Goal: Communication & Community: Ask a question

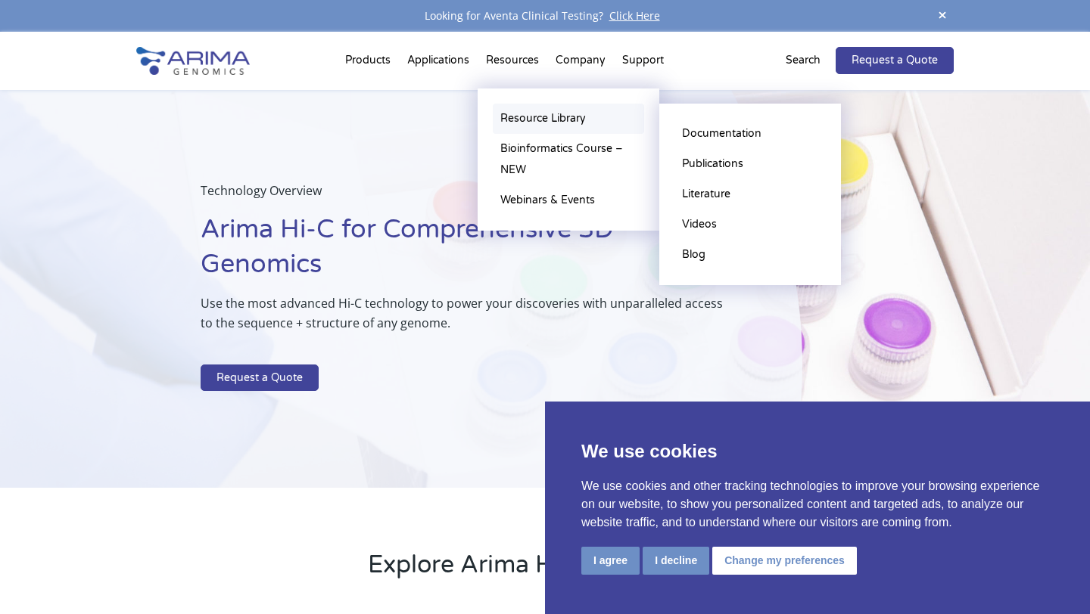
click at [528, 127] on link "Resource Library" at bounding box center [568, 119] width 151 height 30
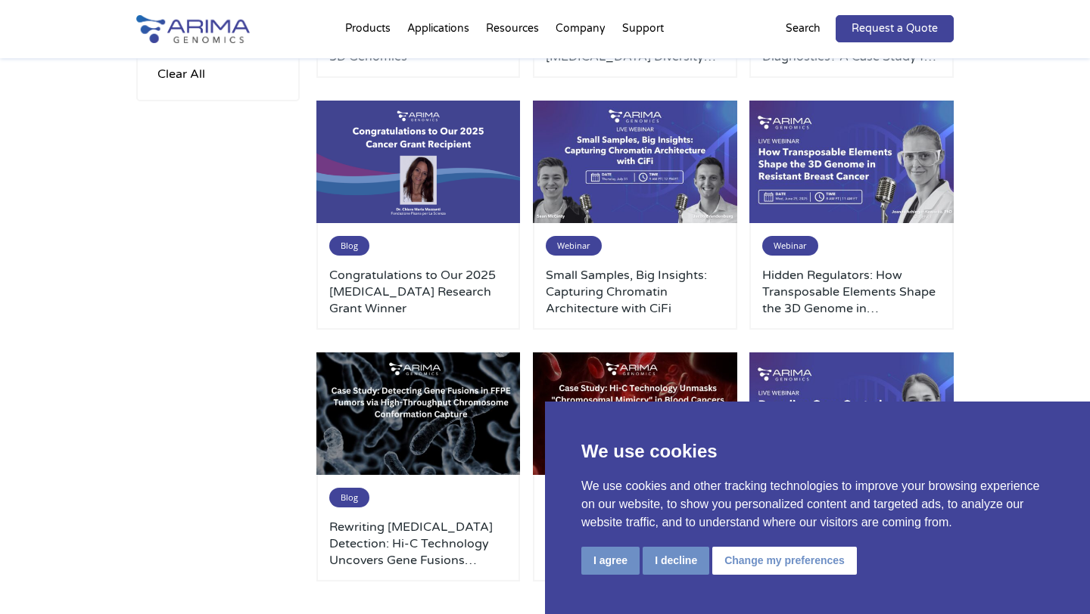
scroll to position [630, 0]
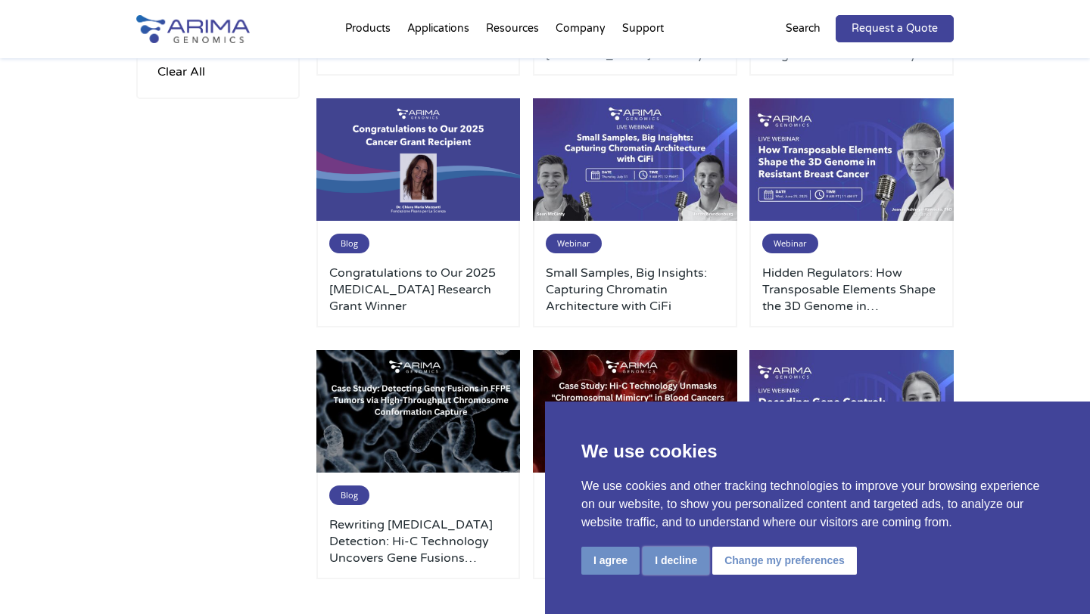
click at [674, 566] on button "I decline" at bounding box center [675, 561] width 67 height 28
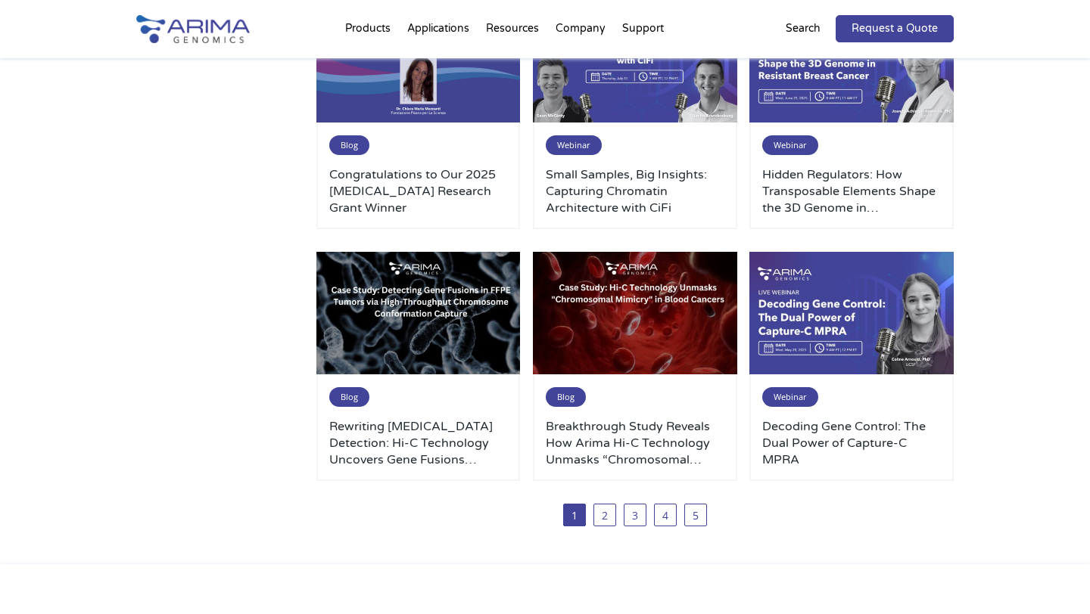
scroll to position [0, 0]
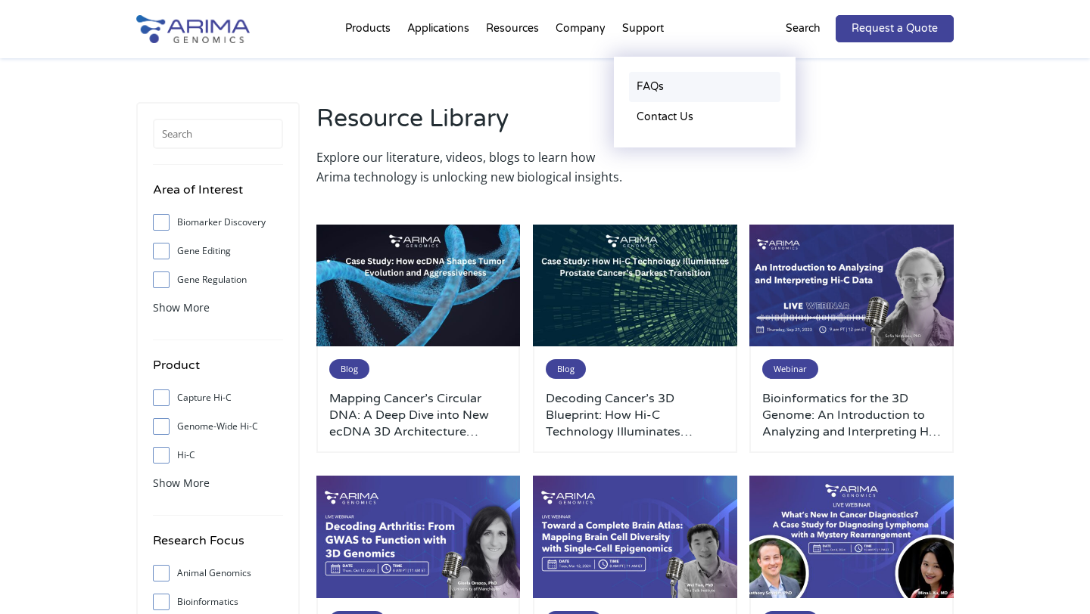
click at [648, 86] on link "FAQs" at bounding box center [704, 87] width 151 height 30
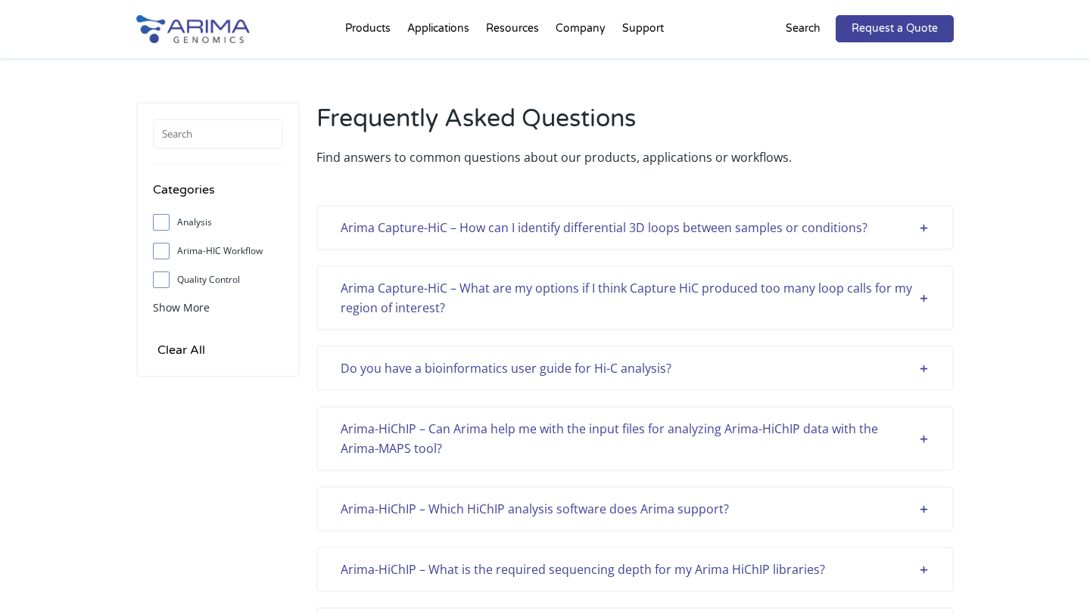
scroll to position [3903, 0]
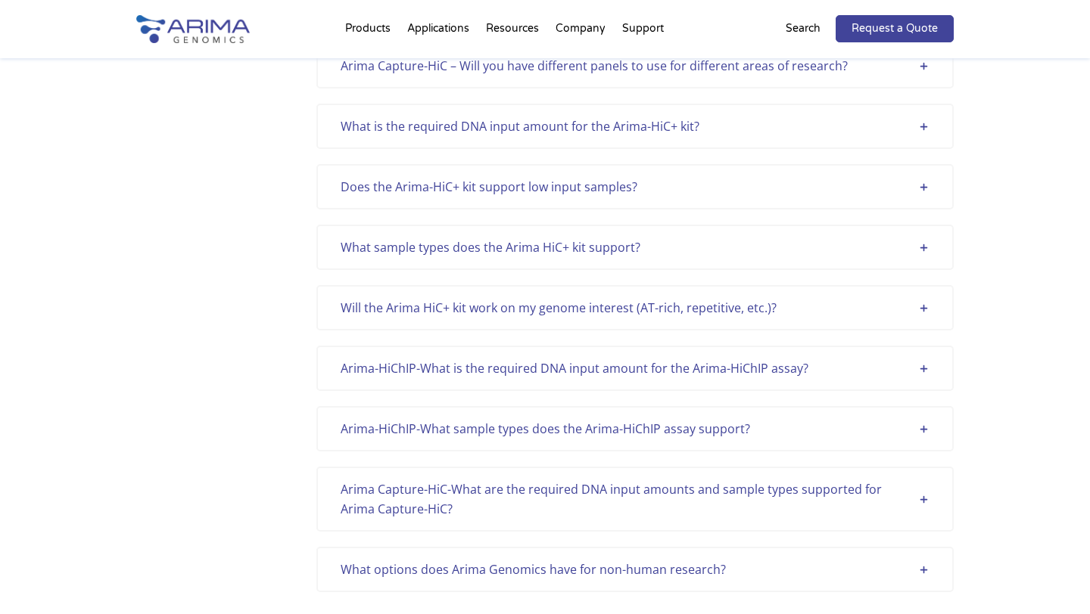
click at [923, 308] on div "Will the Arima HiC+ kit work on my genome interest (AT-rich, repetitive, etc.)?" at bounding box center [634, 308] width 589 height 20
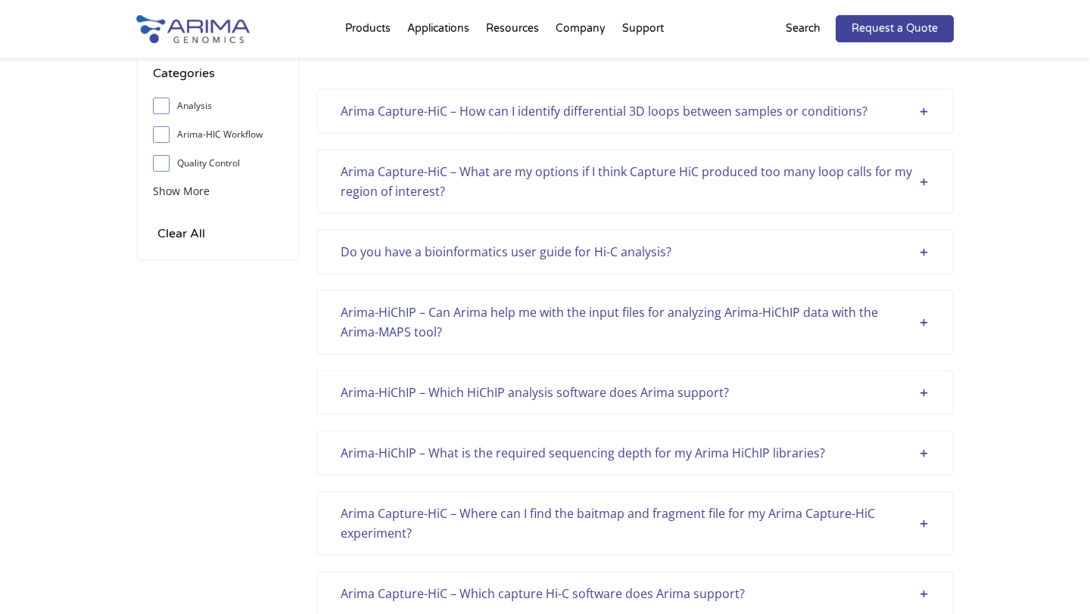
scroll to position [0, 0]
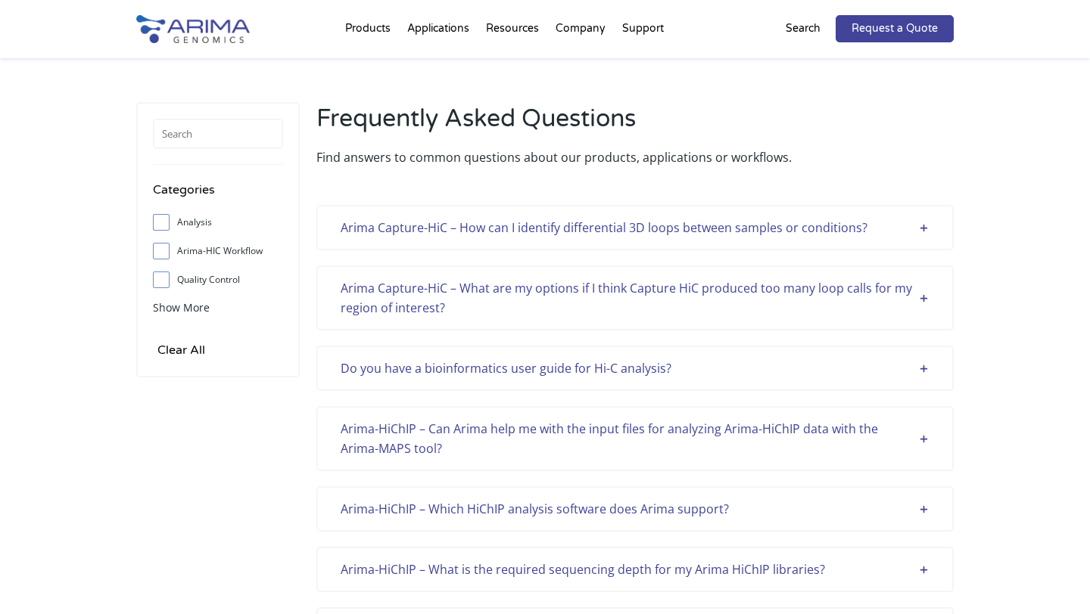
click at [160, 278] on input "Quality Control" at bounding box center [161, 280] width 10 height 10
checkbox input "true"
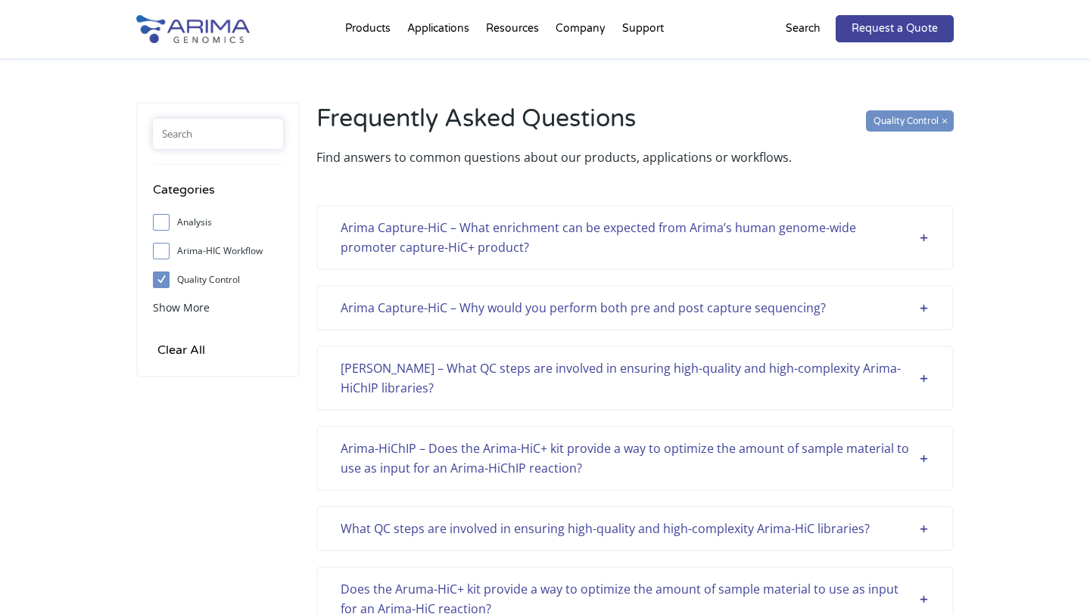
click at [199, 140] on input "text" at bounding box center [218, 134] width 130 height 30
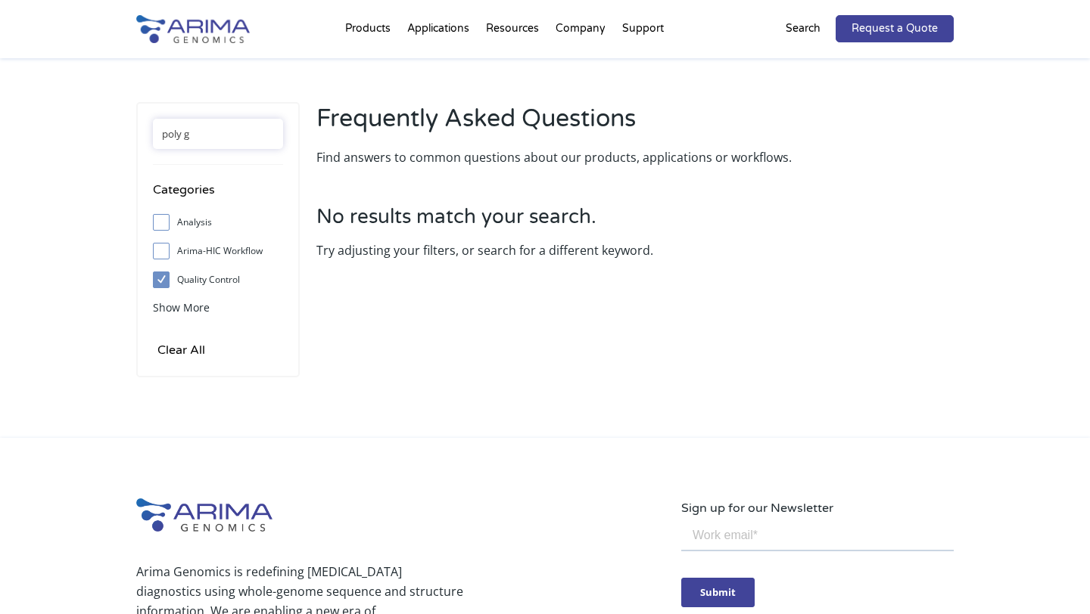
type input "poly g"
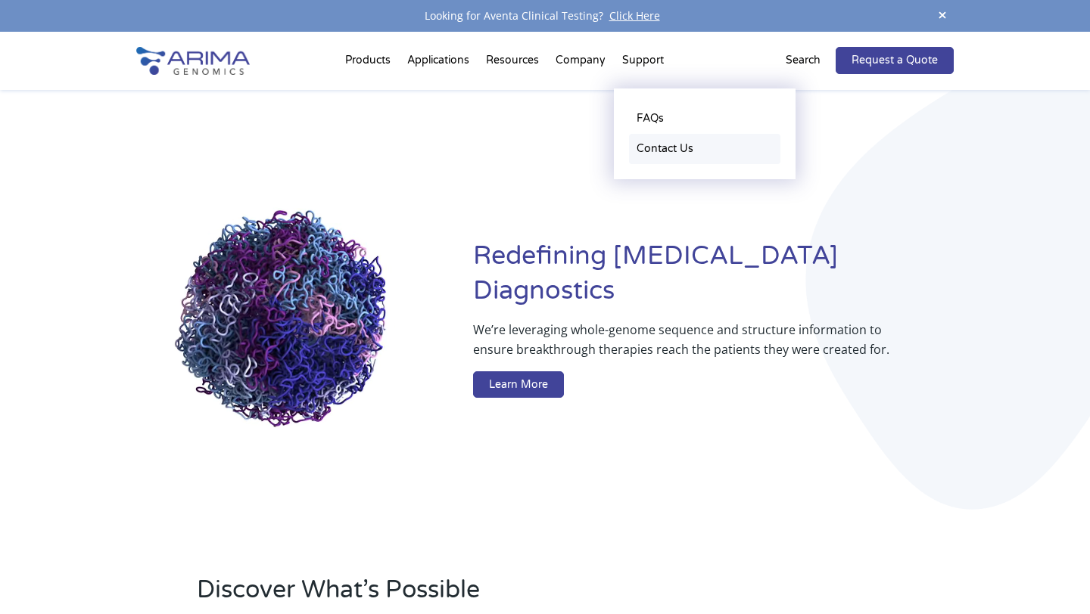
click at [672, 151] on link "Contact Us" at bounding box center [704, 149] width 151 height 30
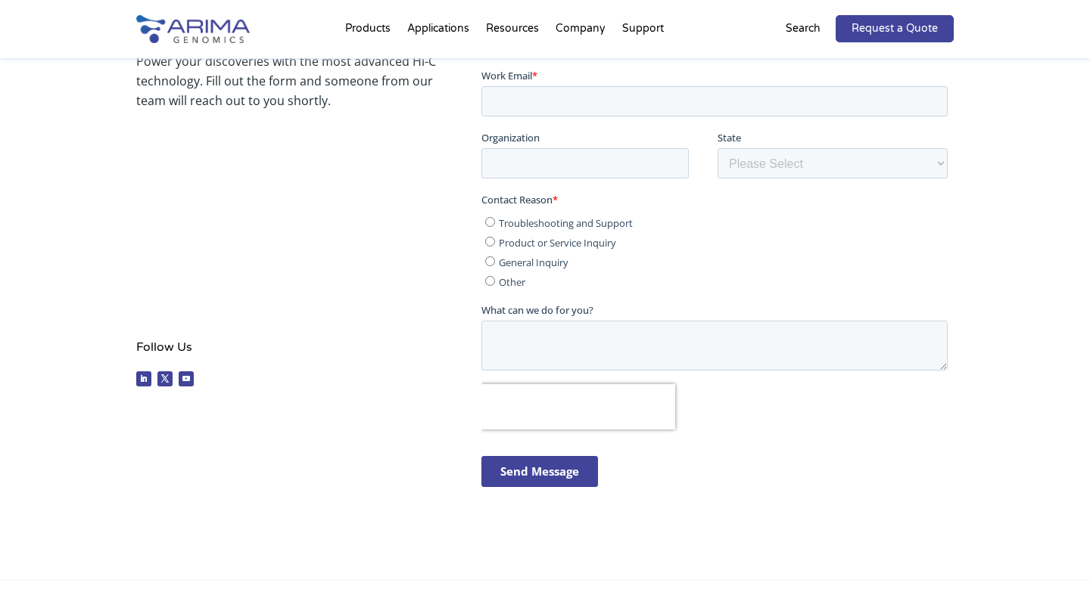
scroll to position [581, 0]
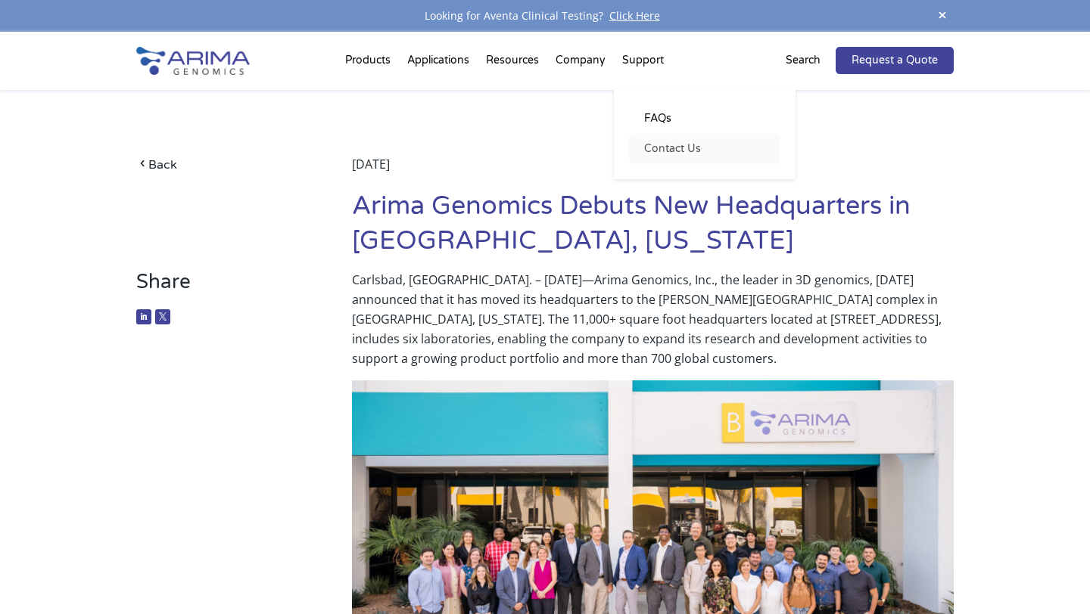
click at [667, 152] on link "Contact Us" at bounding box center [704, 149] width 151 height 30
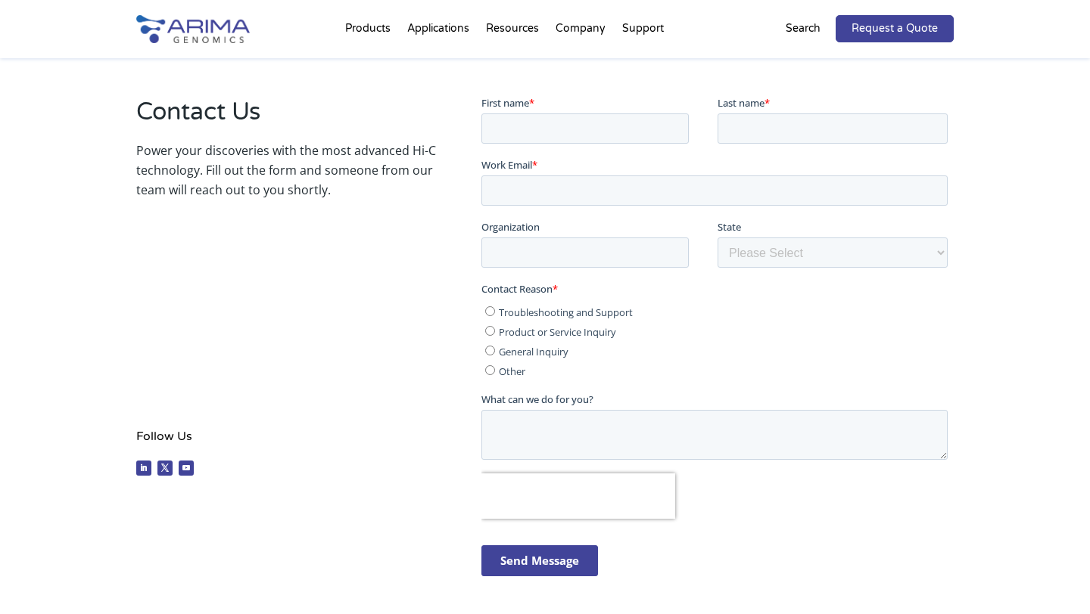
scroll to position [64, 0]
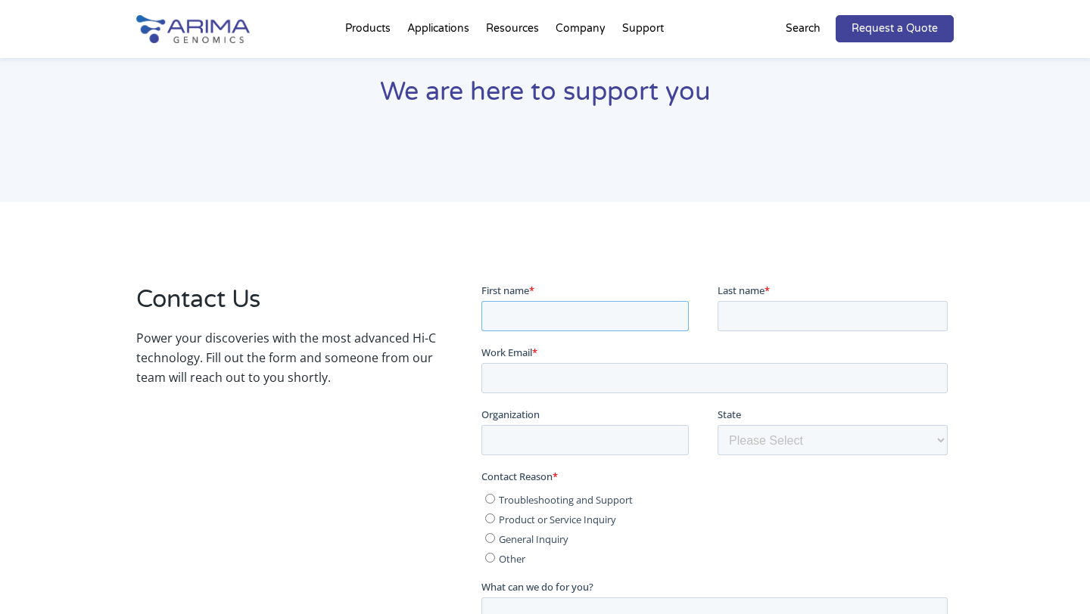
click at [565, 316] on input "First name *" at bounding box center [583, 315] width 207 height 30
type input "[PERSON_NAME]"
click at [734, 318] on input "Last name *" at bounding box center [832, 315] width 230 height 30
type input "[PERSON_NAME]"
click at [567, 381] on input "Work Email *" at bounding box center [713, 377] width 466 height 30
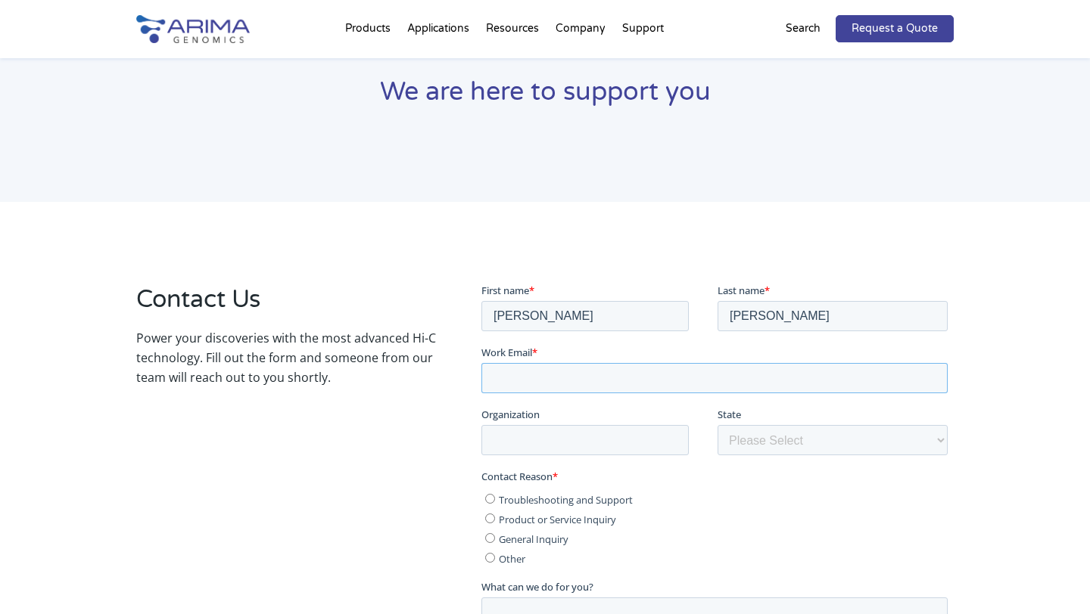
type input "[PERSON_NAME][EMAIL_ADDRESS][DOMAIN_NAME]"
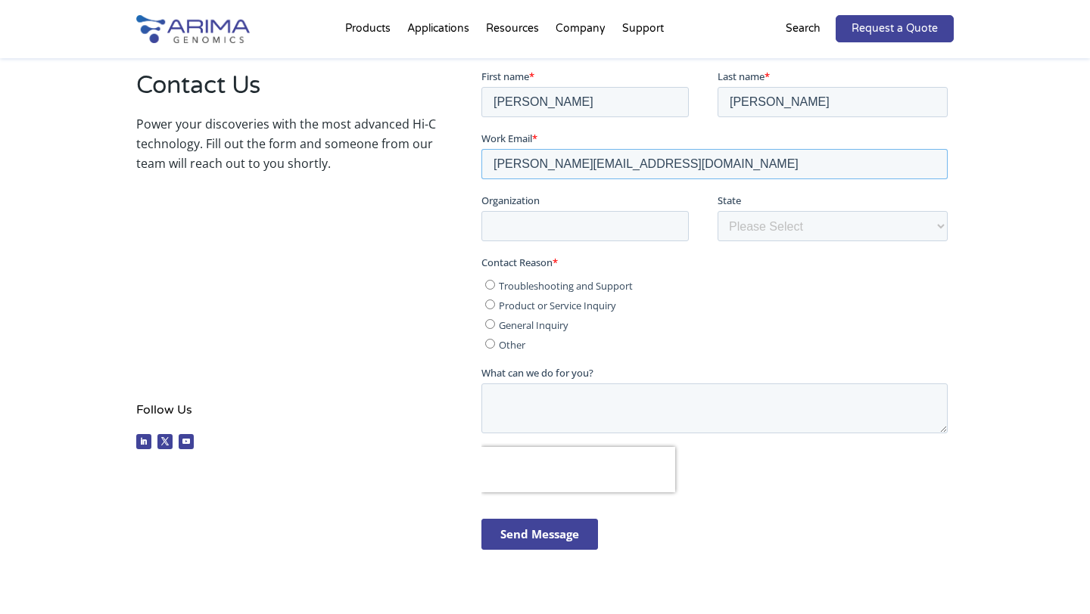
scroll to position [286, 0]
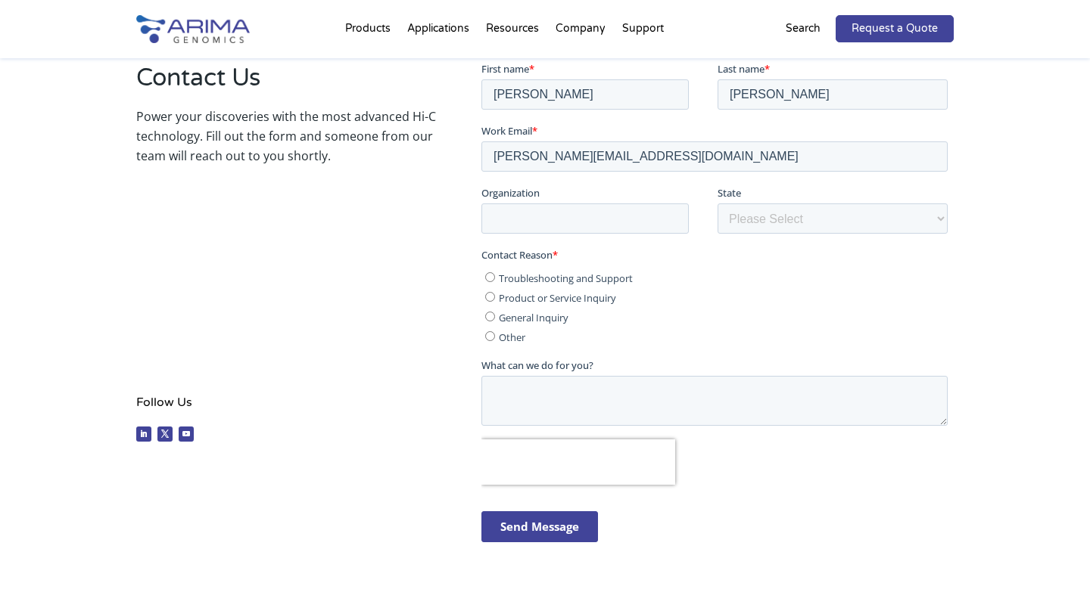
click at [490, 275] on input "Troubleshooting and Support" at bounding box center [489, 277] width 10 height 10
radio input "true"
click at [572, 391] on textarea "What can we do for you?" at bounding box center [713, 400] width 466 height 50
